Goal: Task Accomplishment & Management: Manage account settings

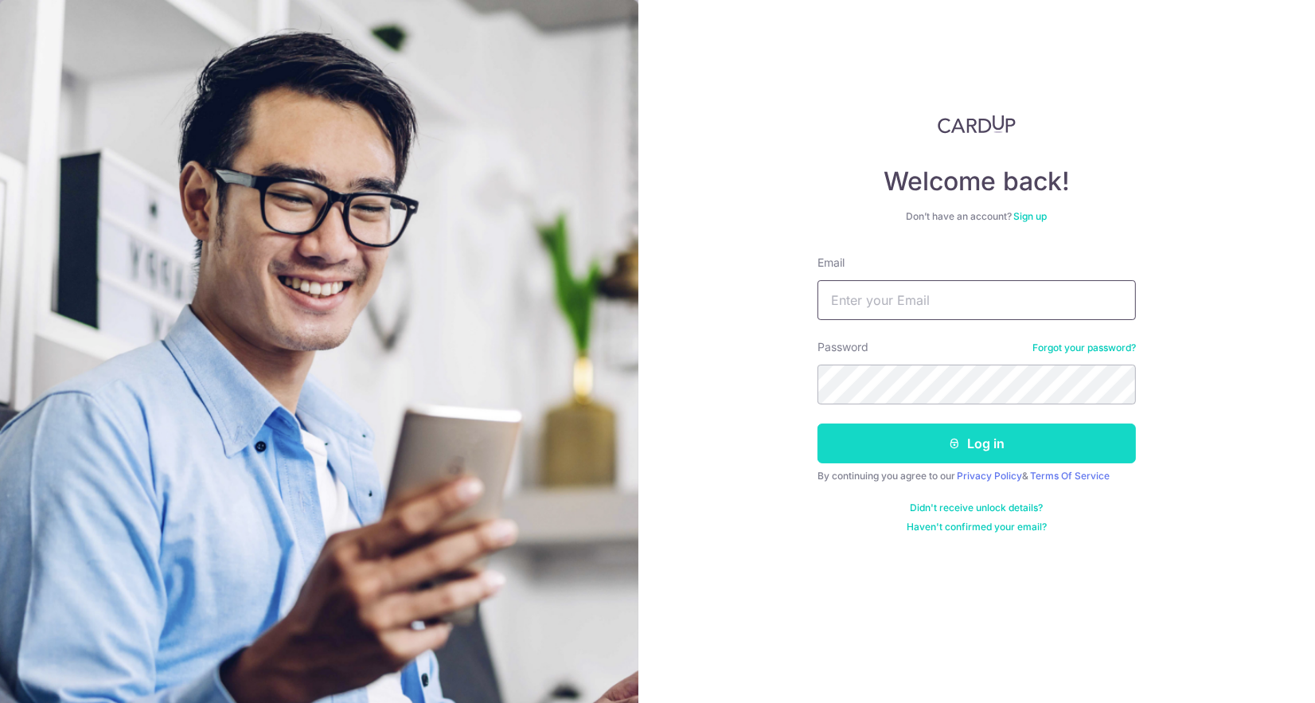
type input "[EMAIL_ADDRESS][DOMAIN_NAME]"
click at [977, 455] on button "Log in" at bounding box center [976, 443] width 318 height 40
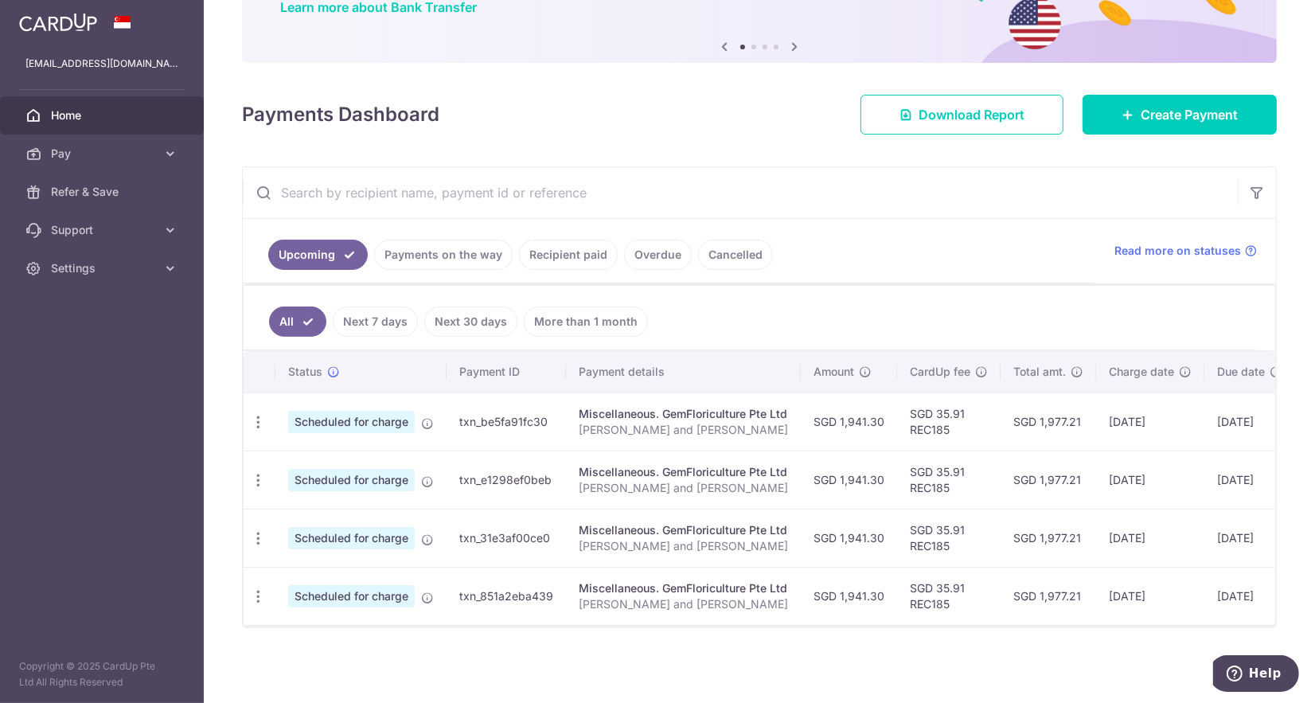
click at [1046, 235] on ul "Upcoming Payments on the way Recipient paid Overdue Cancelled" at bounding box center [669, 251] width 852 height 64
click at [105, 154] on span "Pay" at bounding box center [103, 154] width 105 height 16
click at [724, 133] on div "Payments Dashboard Download Report Create Payment" at bounding box center [759, 111] width 1035 height 46
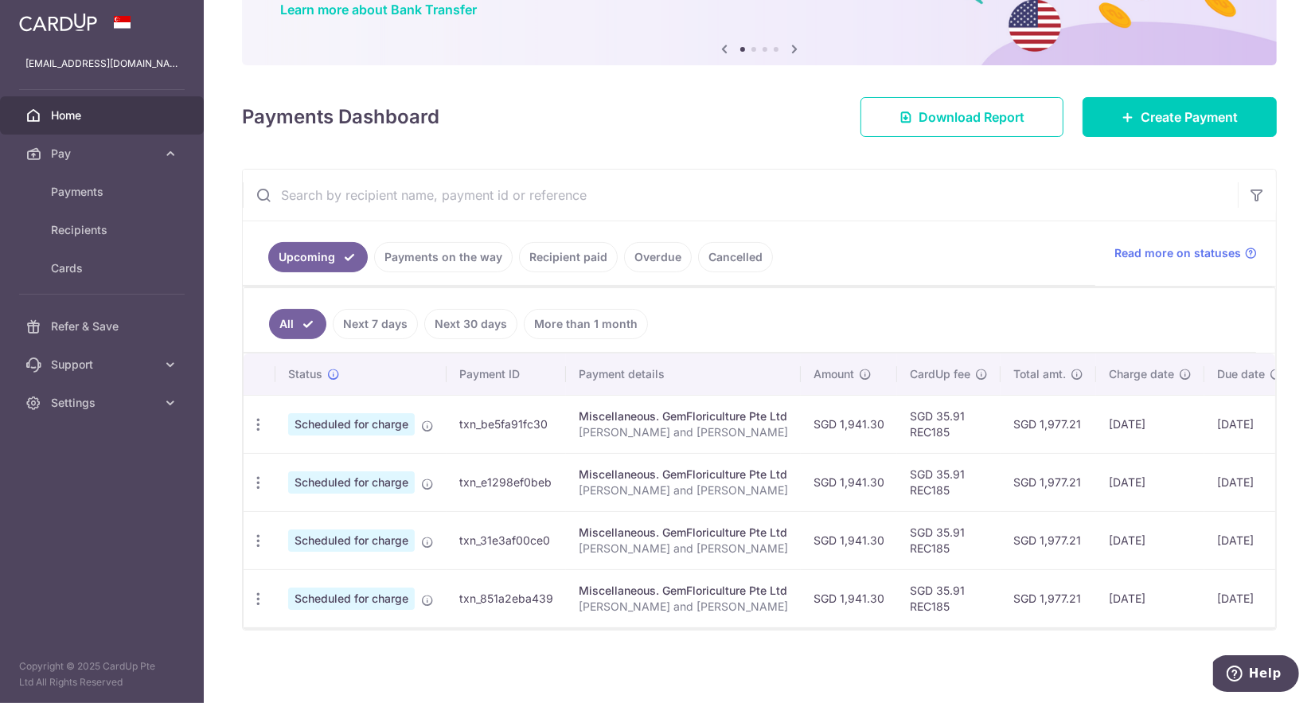
scroll to position [141, 0]
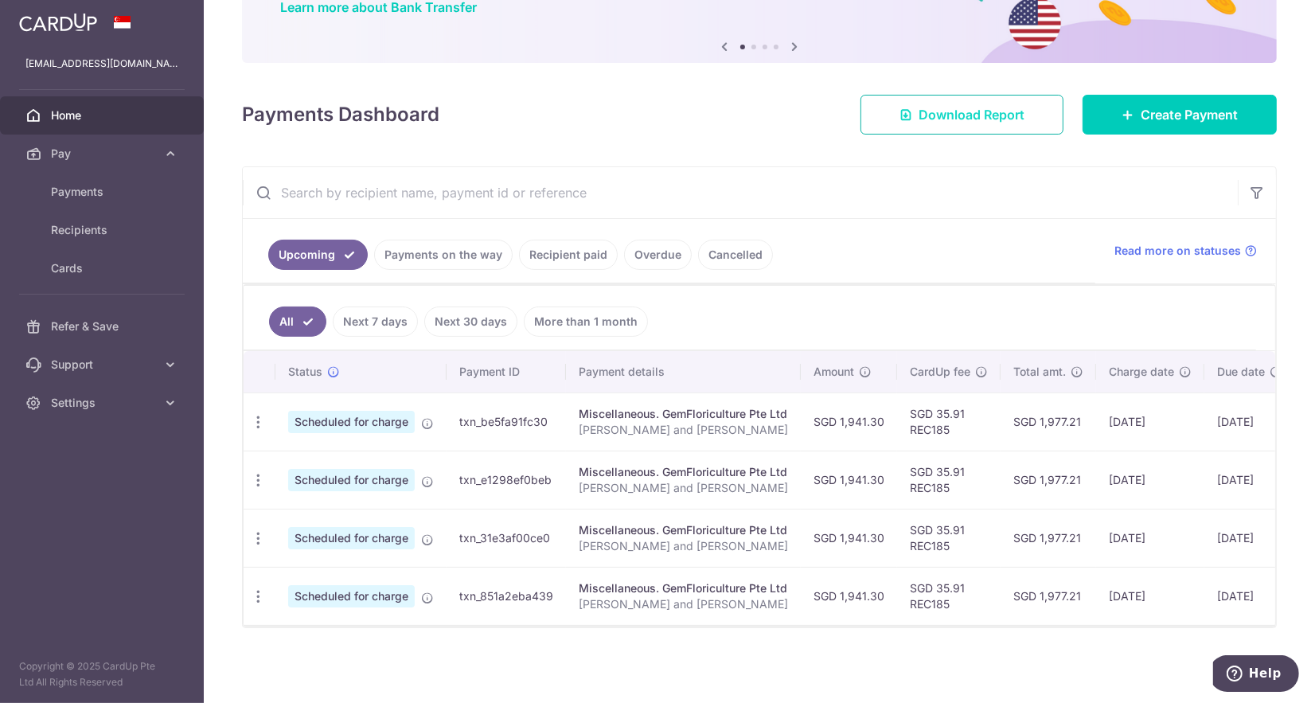
click at [992, 117] on span "Download Report" at bounding box center [971, 114] width 106 height 19
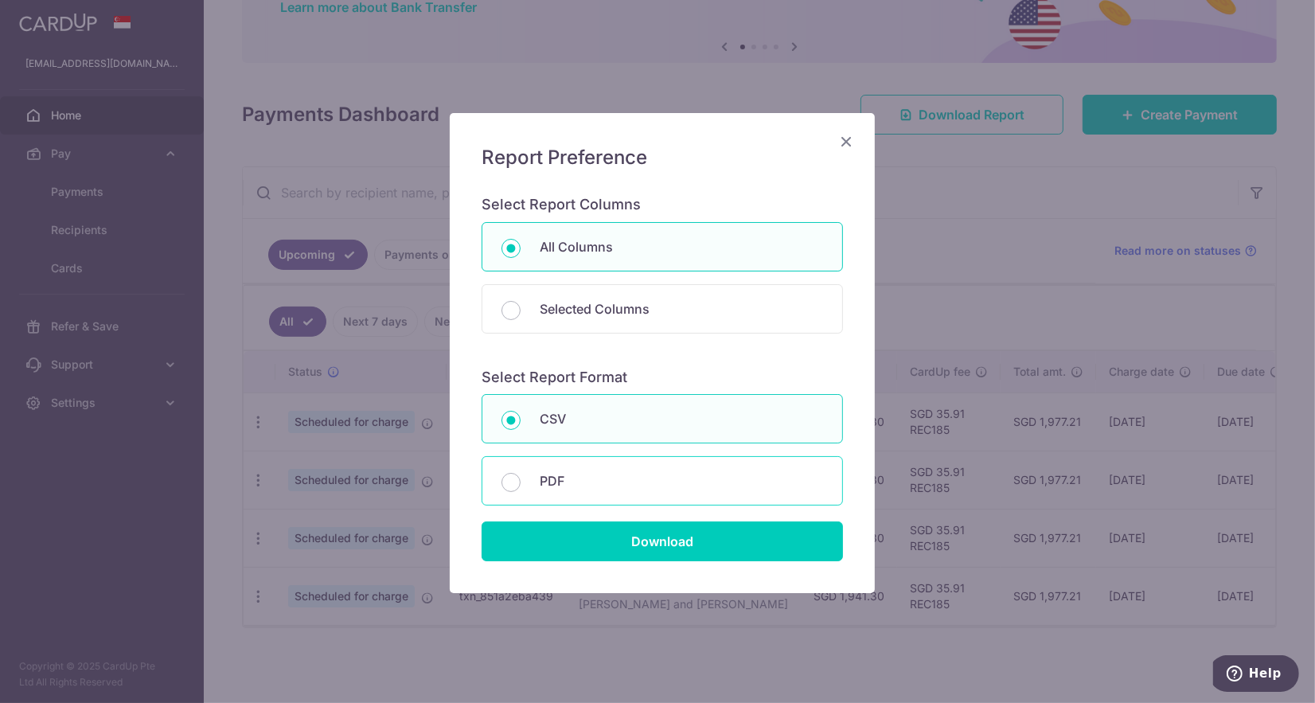
scroll to position [4, 0]
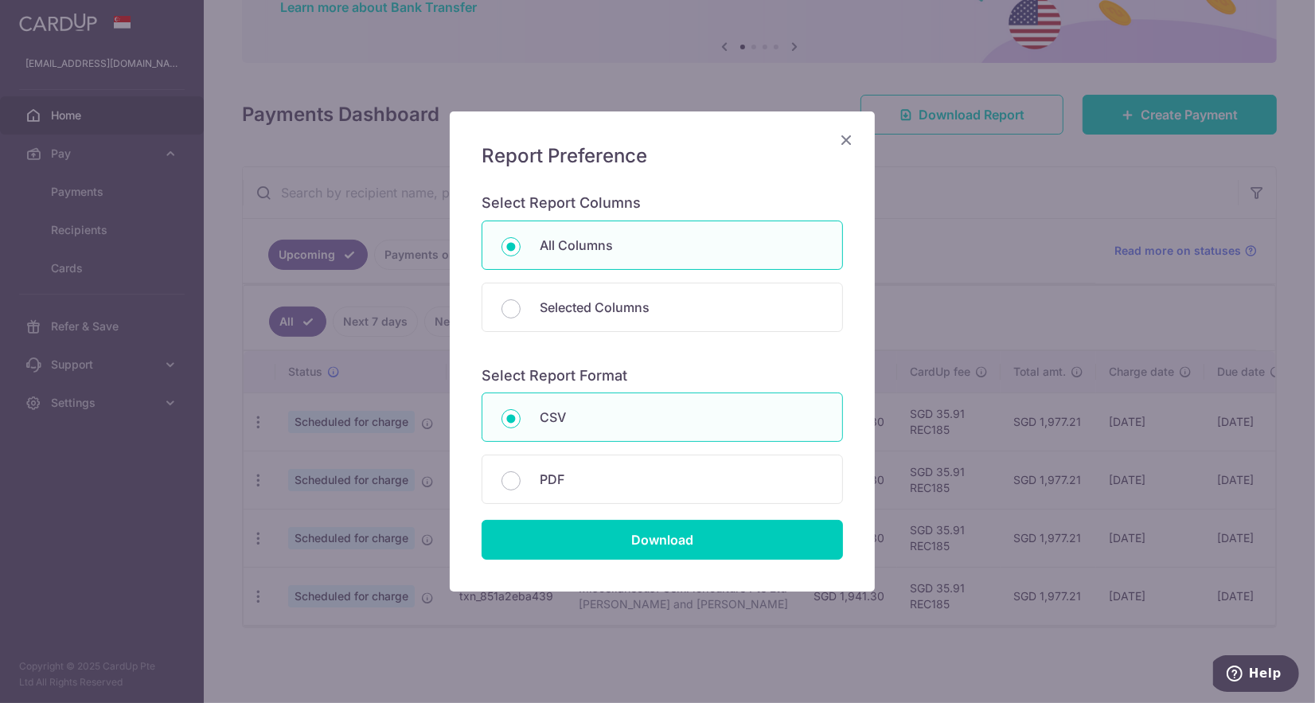
click at [848, 139] on icon "Close" at bounding box center [845, 140] width 19 height 20
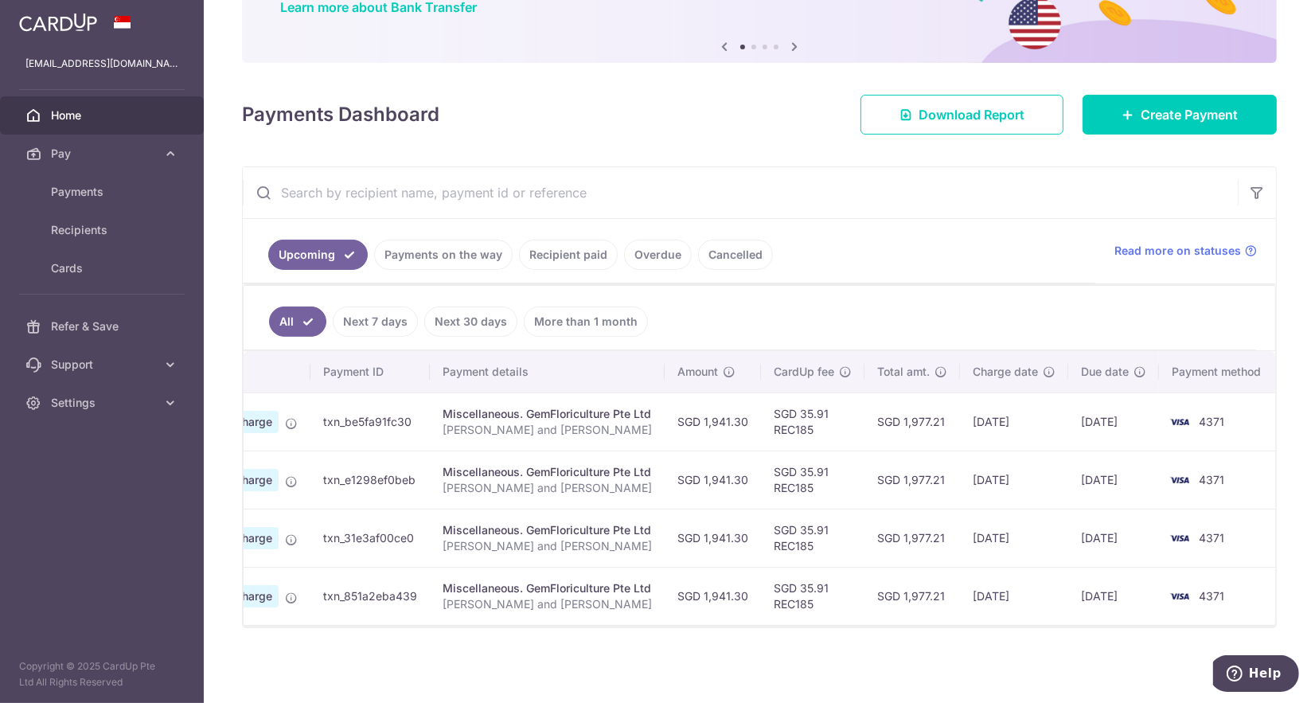
scroll to position [0, 0]
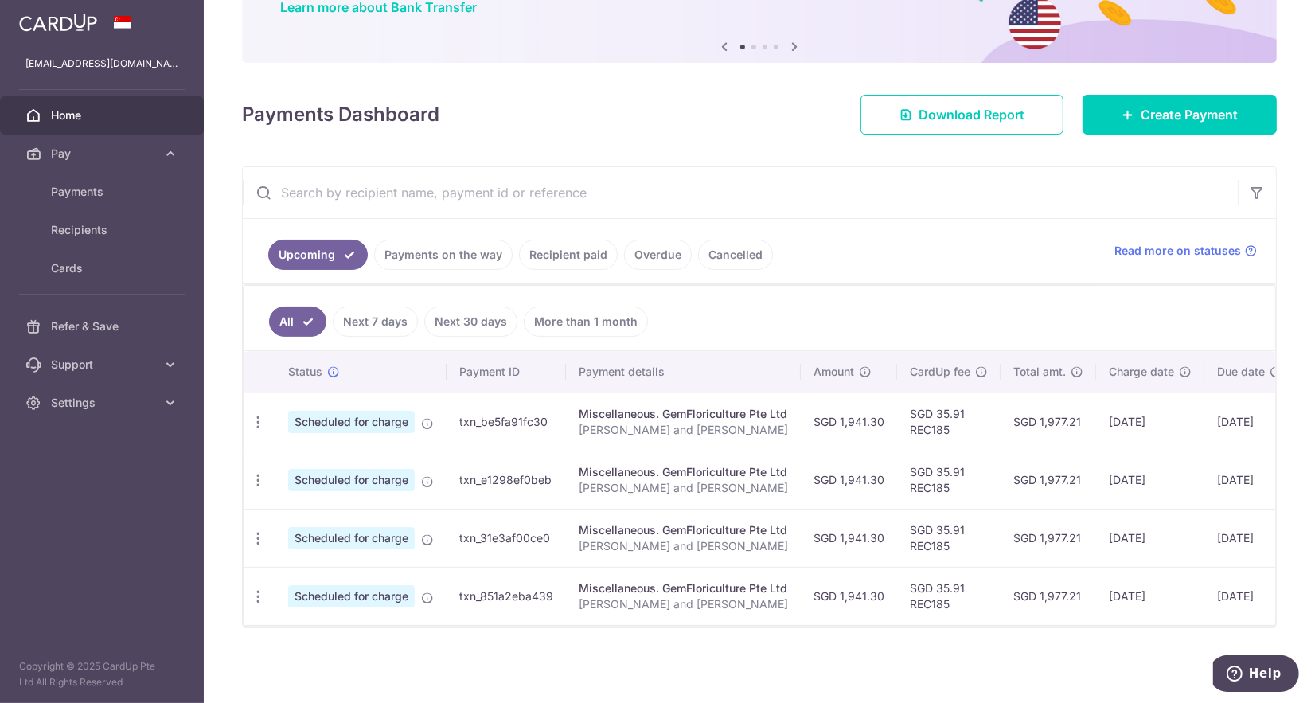
click at [462, 256] on link "Payments on the way" at bounding box center [443, 255] width 138 height 30
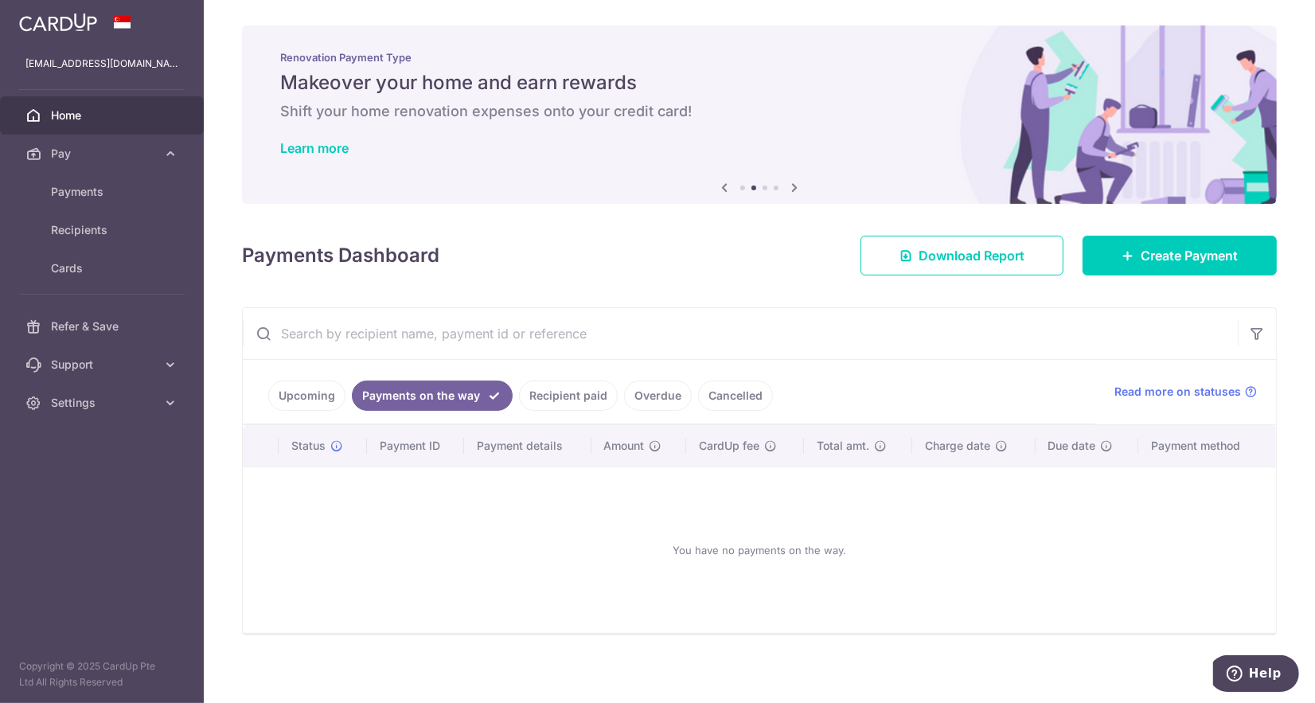
scroll to position [3, 0]
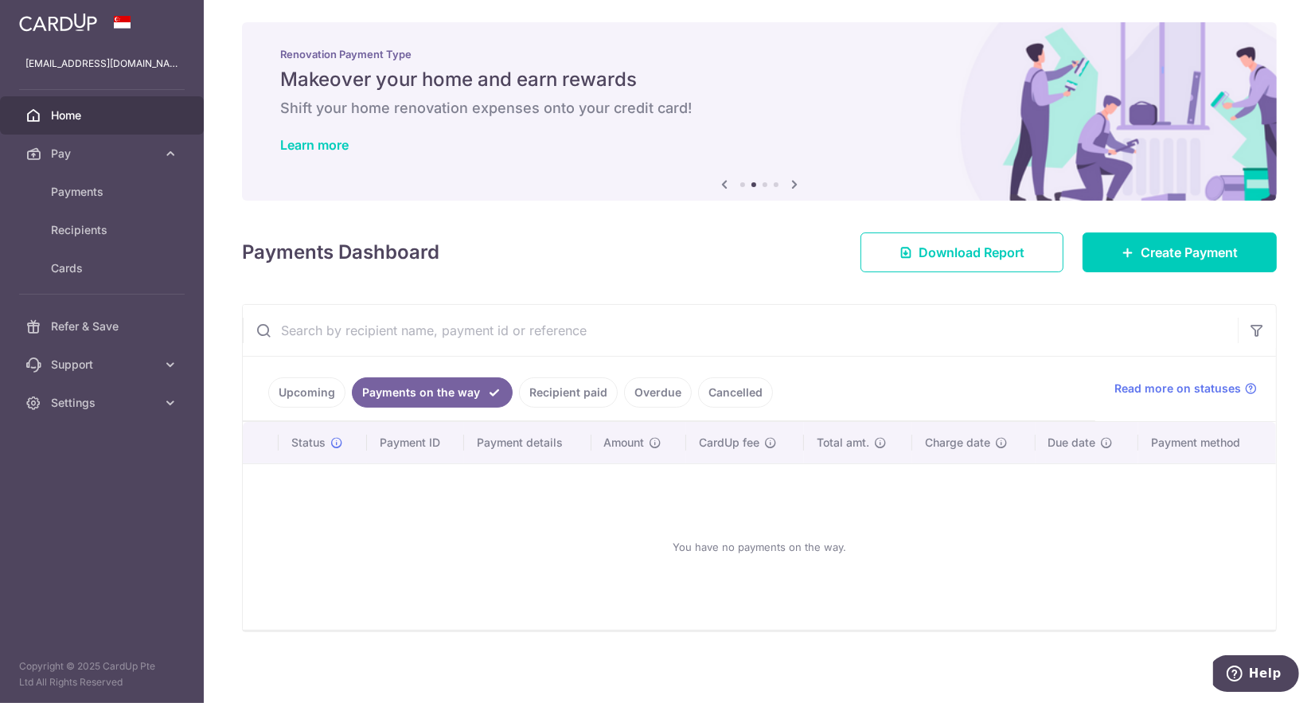
drag, startPoint x: 583, startPoint y: 384, endPoint x: 616, endPoint y: 384, distance: 32.6
click at [587, 381] on link "Recipient paid" at bounding box center [568, 392] width 99 height 30
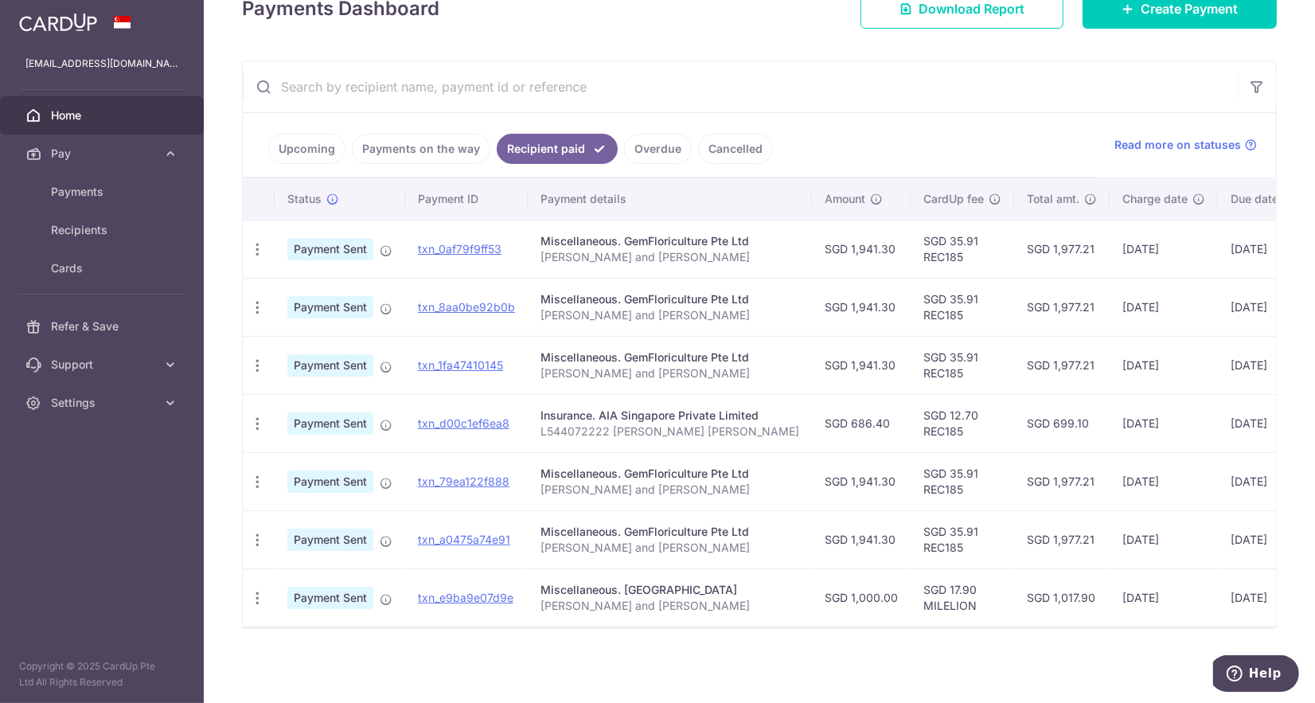
scroll to position [248, 0]
click at [837, 531] on td "SGD 1,941.30" at bounding box center [861, 538] width 99 height 58
click at [833, 473] on td "SGD 1,941.30" at bounding box center [861, 480] width 99 height 58
click at [830, 416] on td "SGD 686.40" at bounding box center [861, 422] width 99 height 58
drag, startPoint x: 835, startPoint y: 534, endPoint x: 826, endPoint y: 470, distance: 65.1
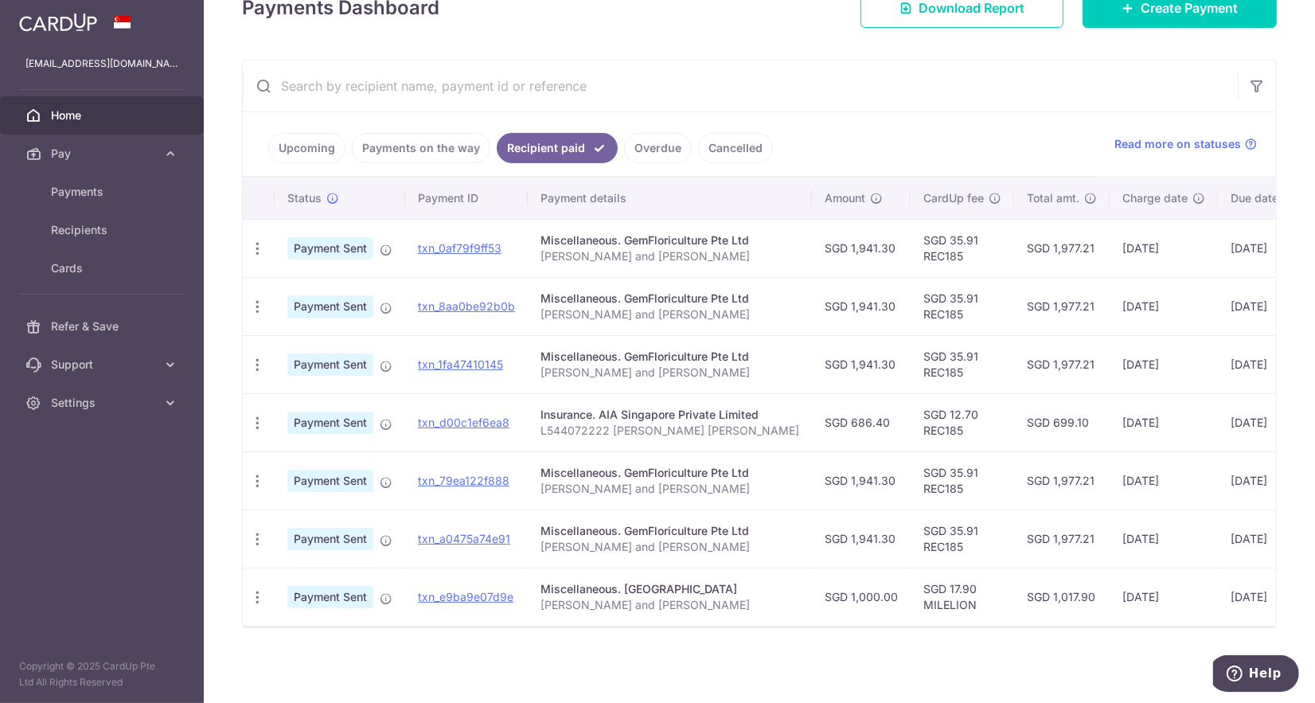
click at [833, 532] on td "SGD 1,941.30" at bounding box center [861, 538] width 99 height 58
drag, startPoint x: 825, startPoint y: 465, endPoint x: 831, endPoint y: 413, distance: 52.1
click at [825, 465] on td "SGD 1,941.30" at bounding box center [861, 480] width 99 height 58
drag, startPoint x: 825, startPoint y: 353, endPoint x: 823, endPoint y: 299, distance: 53.4
click at [825, 352] on td "SGD 1,941.30" at bounding box center [861, 364] width 99 height 58
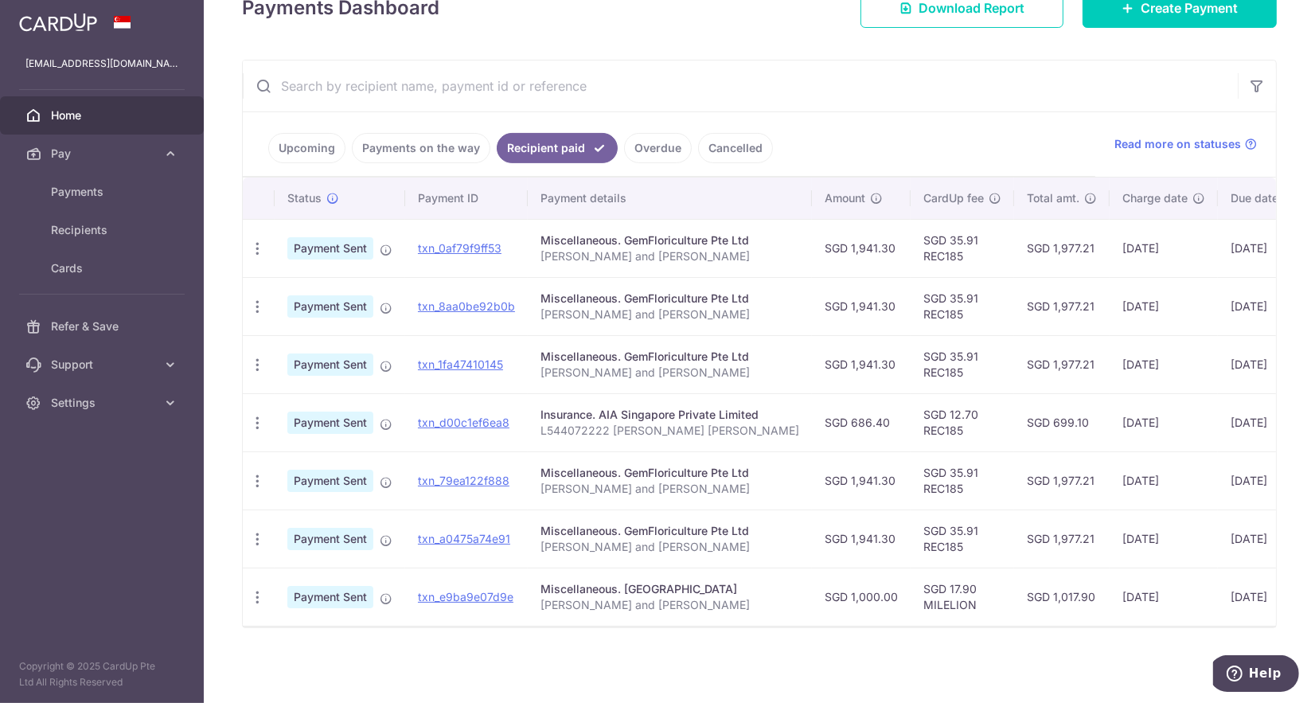
click at [825, 293] on td "SGD 1,941.30" at bounding box center [861, 306] width 99 height 58
click at [831, 253] on td "SGD 1,941.30" at bounding box center [861, 248] width 99 height 58
click at [833, 246] on td "SGD 1,941.30" at bounding box center [861, 248] width 99 height 58
click at [1022, 76] on input "text" at bounding box center [740, 85] width 995 height 51
click at [1292, 434] on div "× Pause Schedule Pause all future payments in this series Pause just this one p…" at bounding box center [759, 351] width 1111 height 703
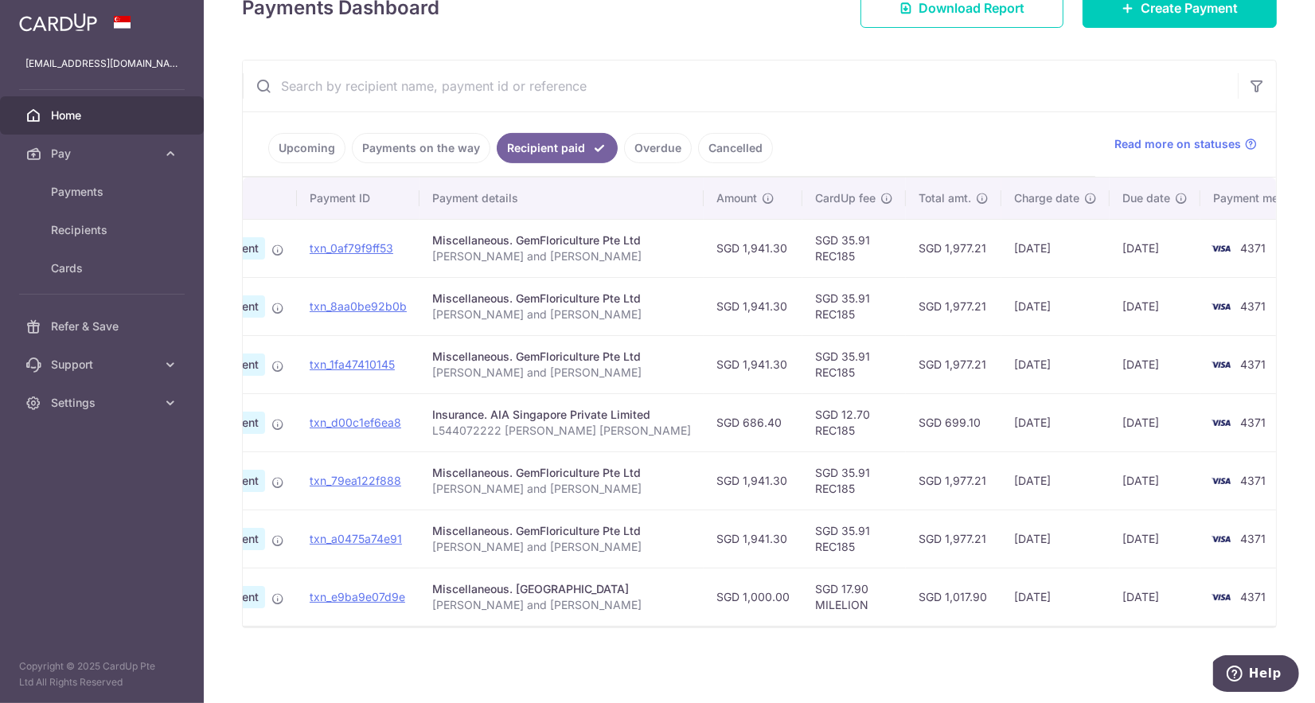
scroll to position [0, 0]
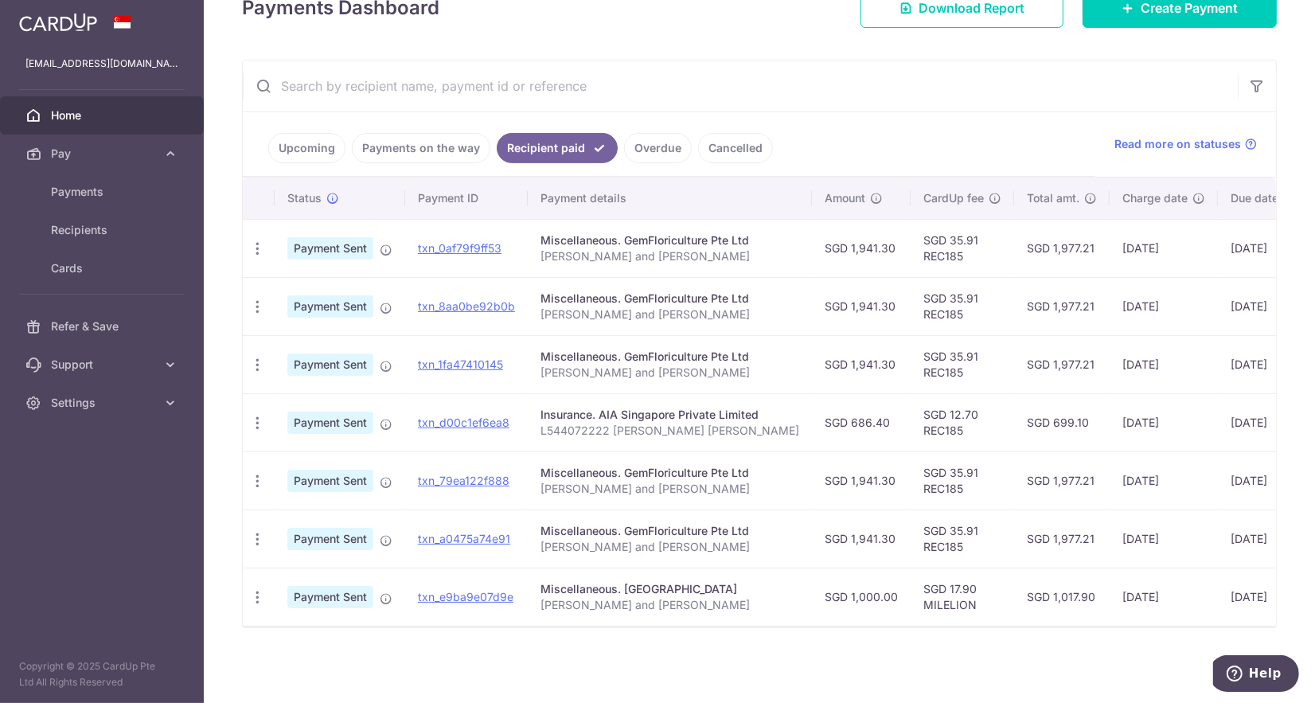
click at [316, 154] on link "Upcoming" at bounding box center [306, 148] width 77 height 30
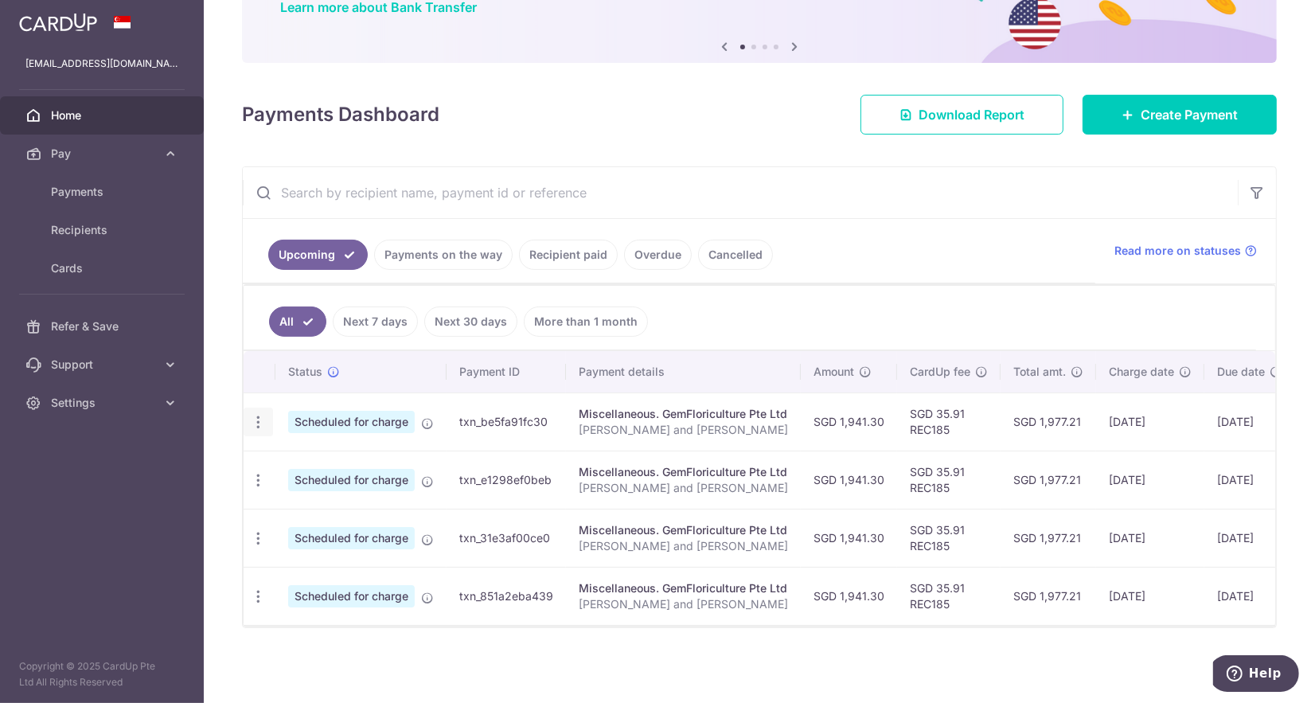
click at [263, 414] on icon "button" at bounding box center [258, 422] width 17 height 17
click at [345, 466] on span "Update payment" at bounding box center [343, 465] width 108 height 19
radio input "true"
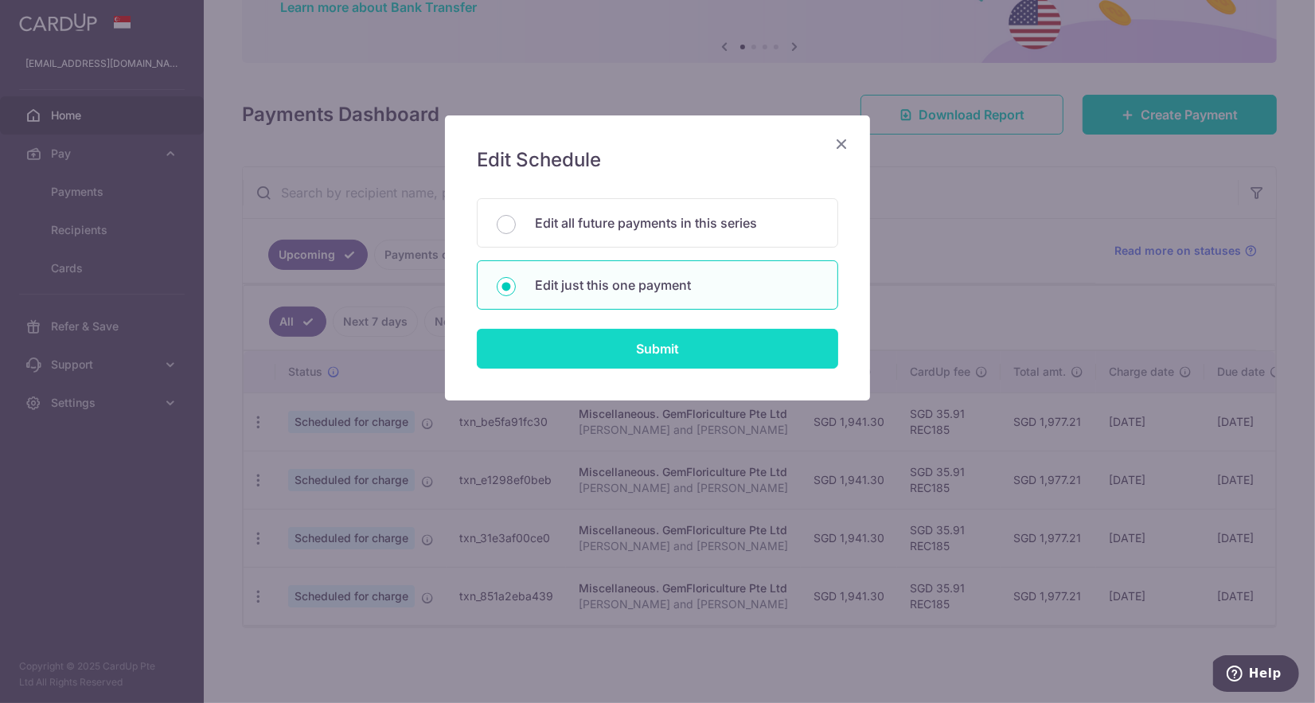
click at [664, 351] on input "Submit" at bounding box center [657, 349] width 361 height 40
radio input "true"
type input "1,941.30"
type input "28/08/2025"
type input "Tay Chin and Cheryl"
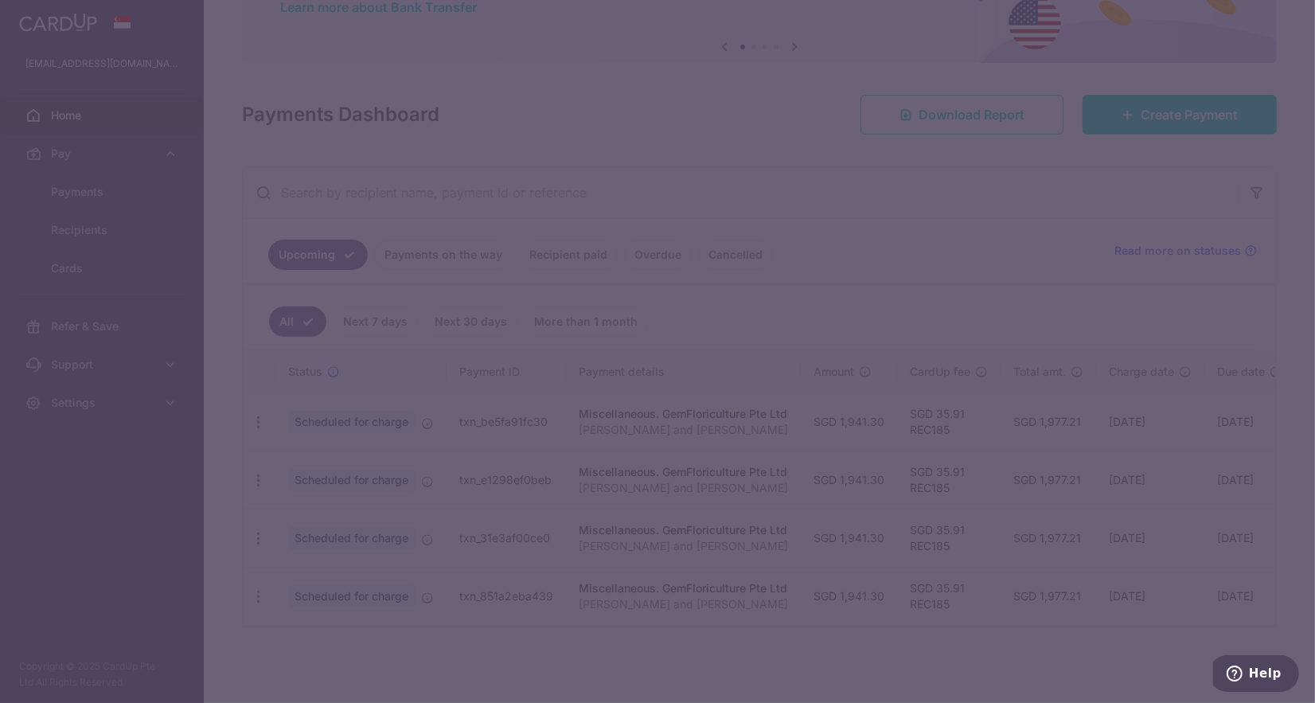
type input "REC185"
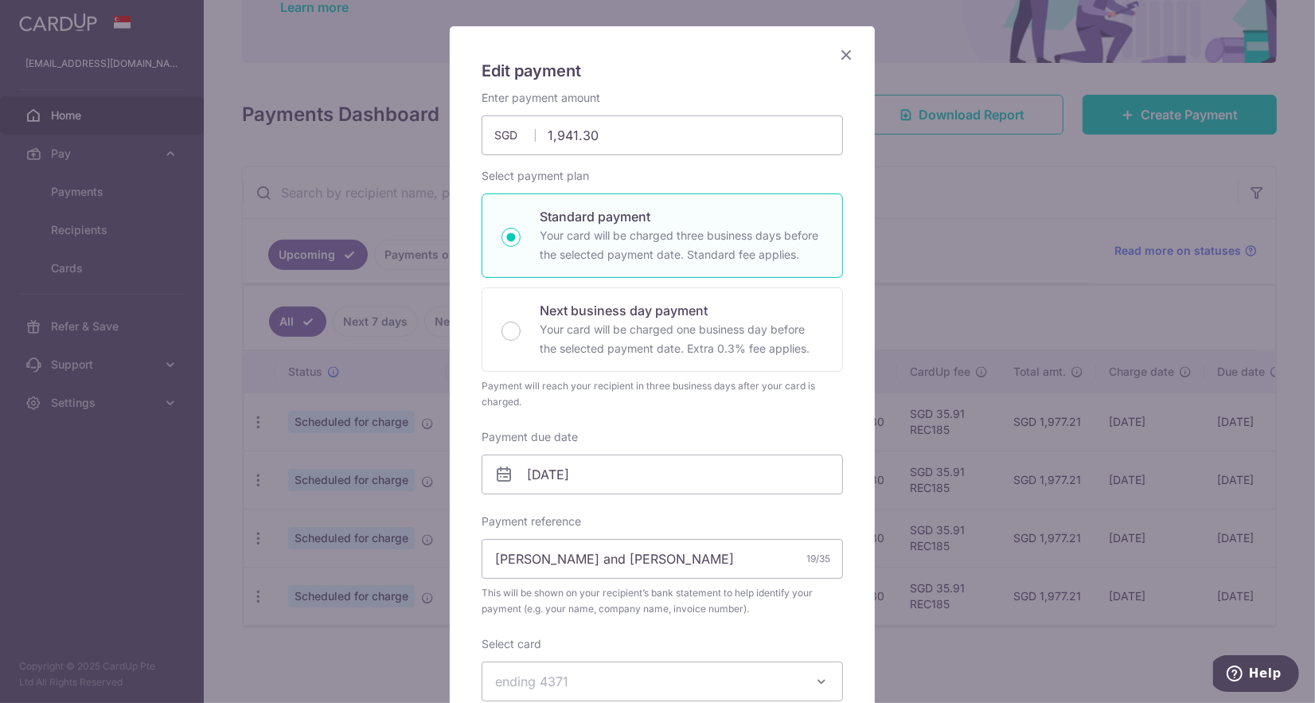
scroll to position [74, 0]
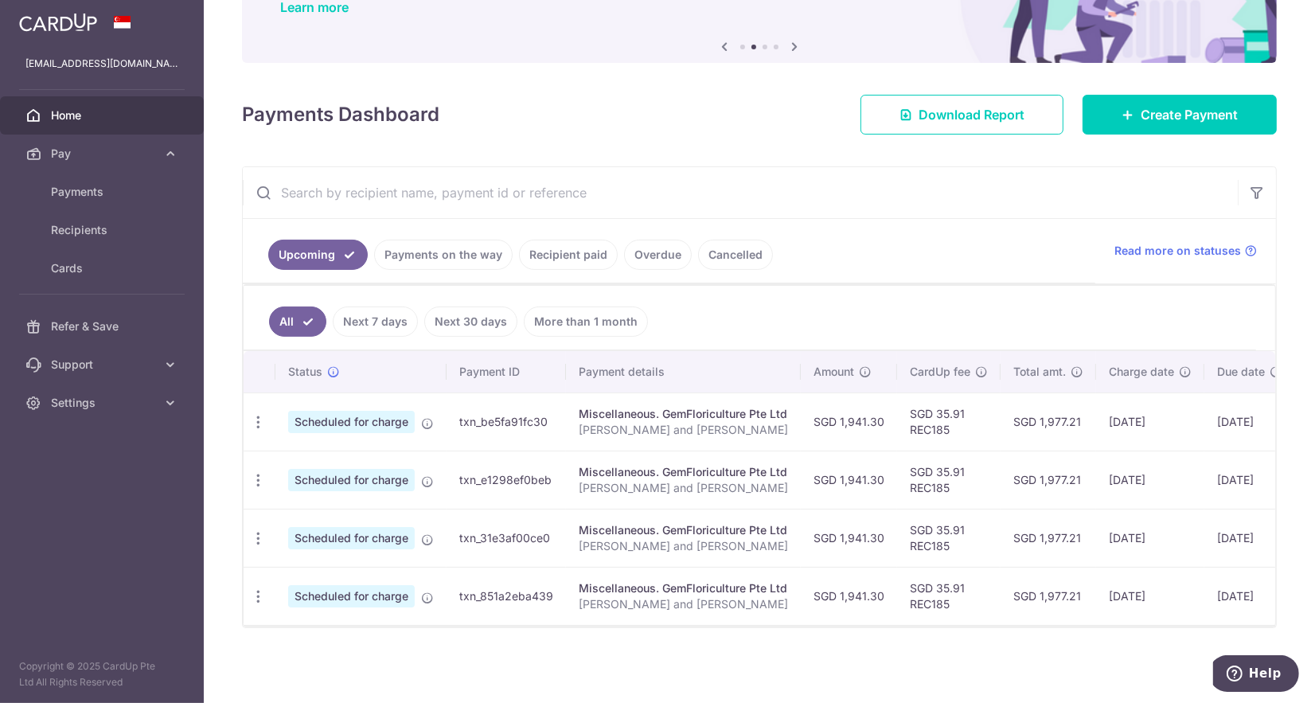
drag, startPoint x: 830, startPoint y: 412, endPoint x: 875, endPoint y: 392, distance: 49.9
click at [892, 412] on tr "Update payment Cancel payment Scheduled for charge txn_be5fa91fc30 Miscellaneou…" at bounding box center [830, 421] width 1172 height 58
click at [844, 302] on ul "All Next 7 days Next 30 days More than 1 month" at bounding box center [750, 318] width 1012 height 64
